Goal: Task Accomplishment & Management: Manage account settings

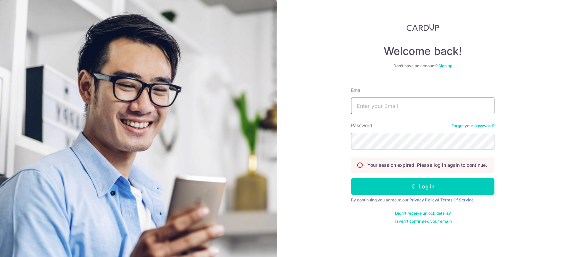
type input "[EMAIL_ADDRESS][DOMAIN_NAME]"
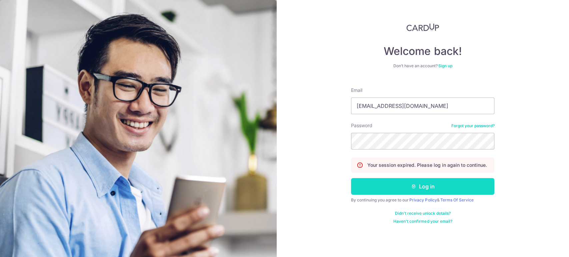
drag, startPoint x: 0, startPoint y: 0, endPoint x: 411, endPoint y: 186, distance: 451.1
click at [411, 186] on icon "submit" at bounding box center [413, 186] width 5 height 5
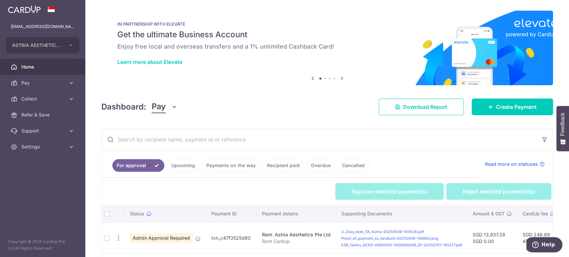
click at [171, 108] on icon "button" at bounding box center [174, 107] width 7 height 7
click at [170, 140] on link "Collect" at bounding box center [186, 142] width 69 height 16
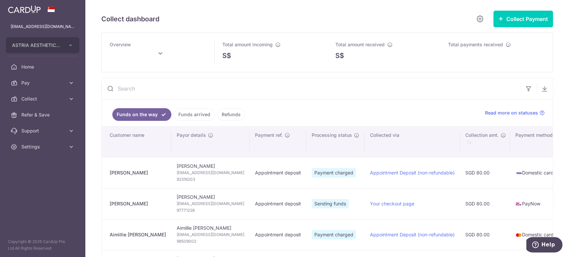
drag, startPoint x: 133, startPoint y: 173, endPoint x: 113, endPoint y: 172, distance: 20.4
click at [112, 172] on div "Lynn Chua" at bounding box center [138, 173] width 56 height 7
copy div "ynn Chua"
click at [184, 173] on span "flightoffancy3@gmail.com" at bounding box center [211, 173] width 68 height 7
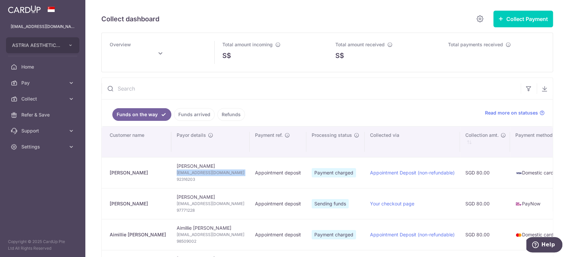
click at [184, 173] on span "flightoffancy3@gmail.com" at bounding box center [211, 173] width 68 height 7
copy td "flightoffancy3@gmail.com"
click at [177, 177] on span "92316203" at bounding box center [211, 179] width 68 height 7
click at [177, 181] on span "92316203" at bounding box center [211, 179] width 68 height 7
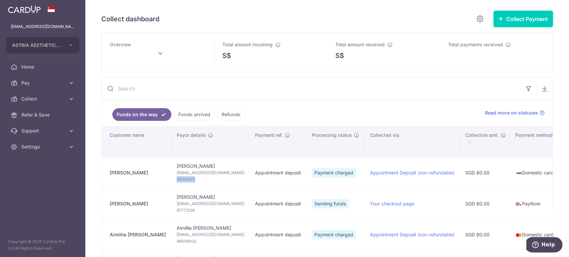
copy span "92316203"
type input "[DATE]"
